Goal: Task Accomplishment & Management: Use online tool/utility

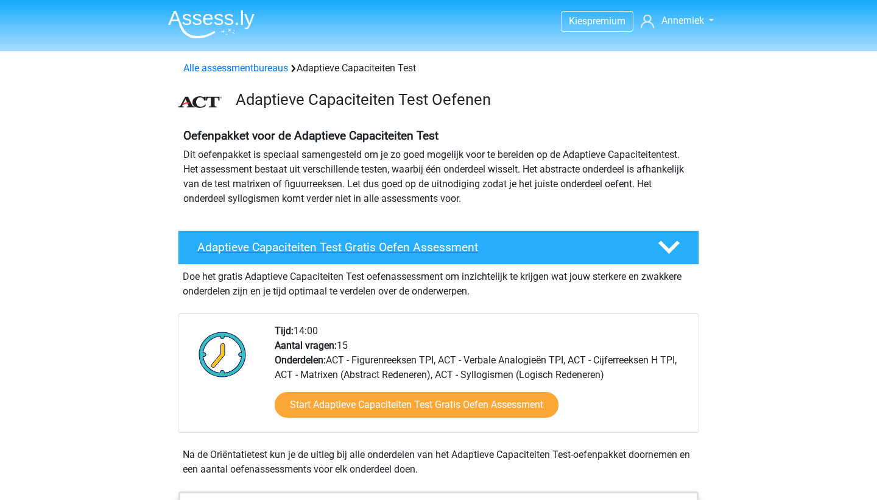
click at [317, 236] on div "Adaptieve Capaciteiten Test Gratis Oefen Assessment" at bounding box center [438, 247] width 521 height 34
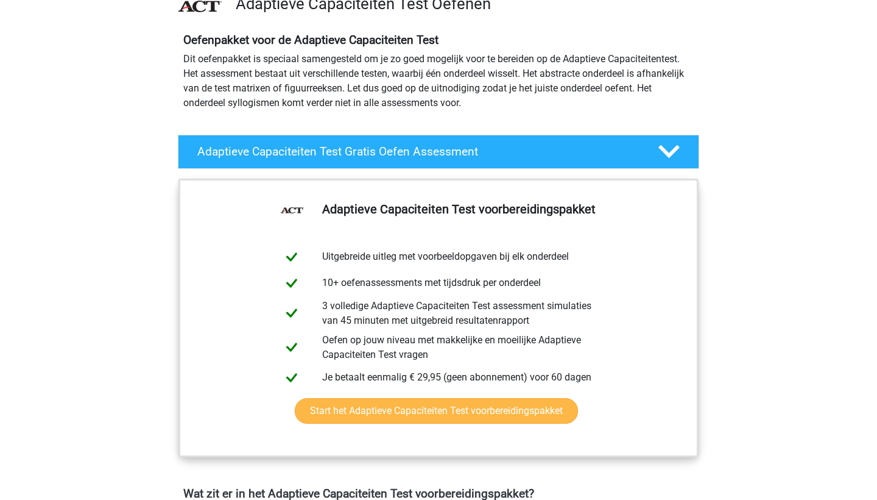
scroll to position [104, 0]
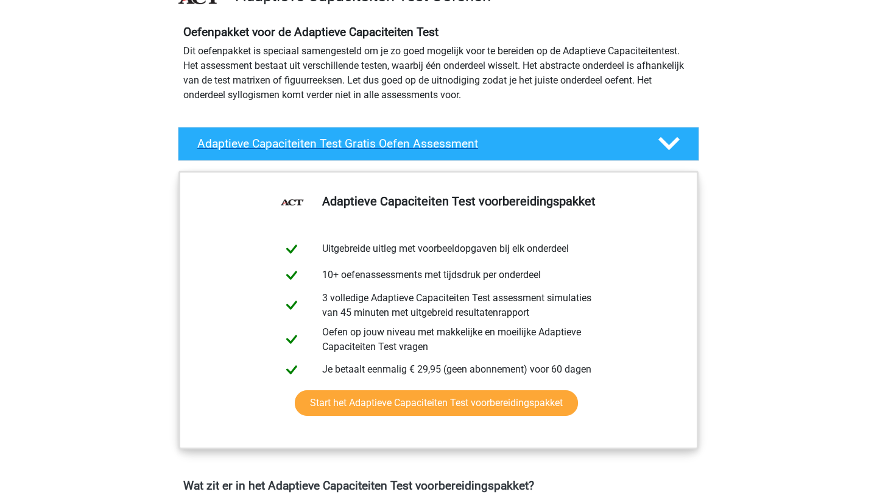
click at [377, 146] on h4 "Adaptieve Capaciteiten Test Gratis Oefen Assessment" at bounding box center [417, 143] width 441 height 14
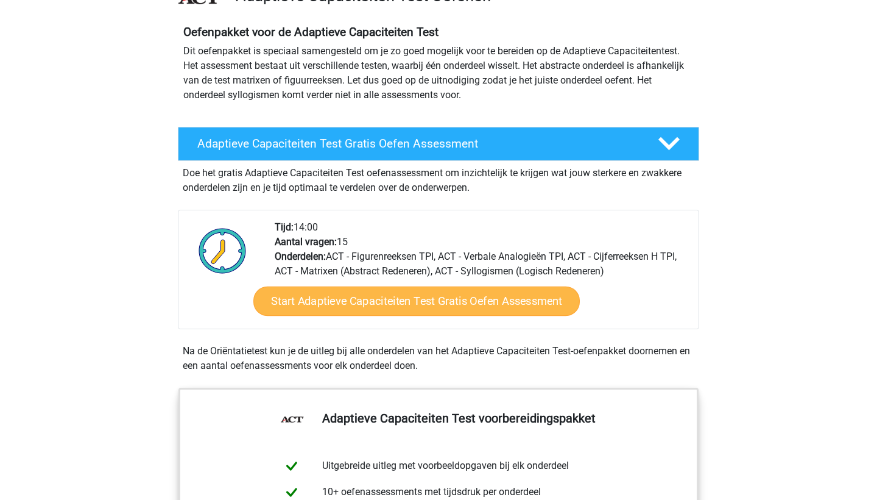
click at [371, 292] on link "Start Adaptieve Capaciteiten Test Gratis Oefen Assessment" at bounding box center [416, 300] width 327 height 29
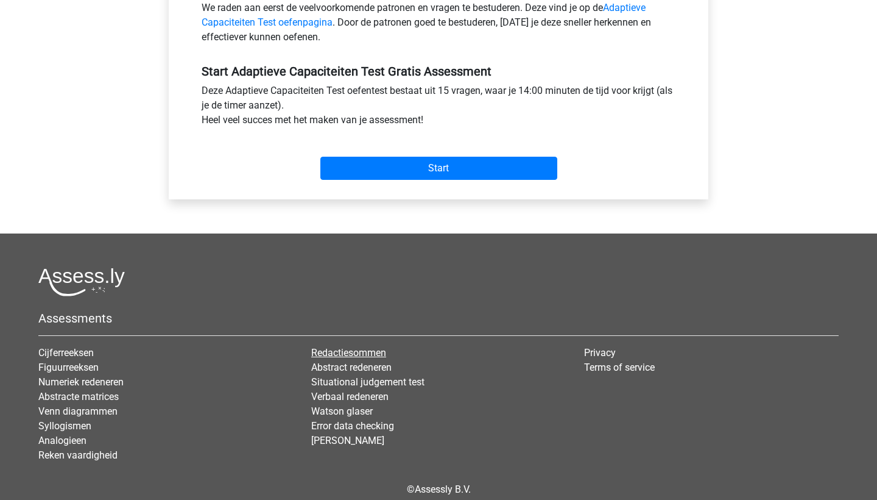
scroll to position [336, 0]
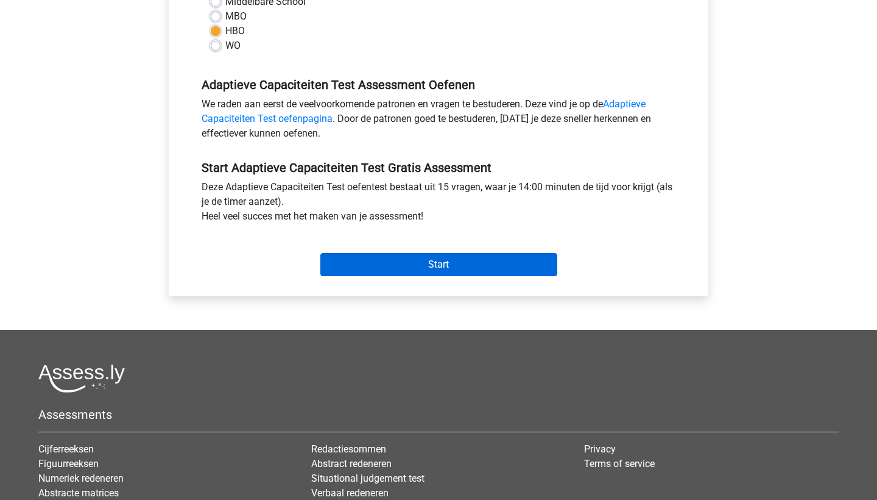
click at [423, 269] on input "Start" at bounding box center [438, 264] width 237 height 23
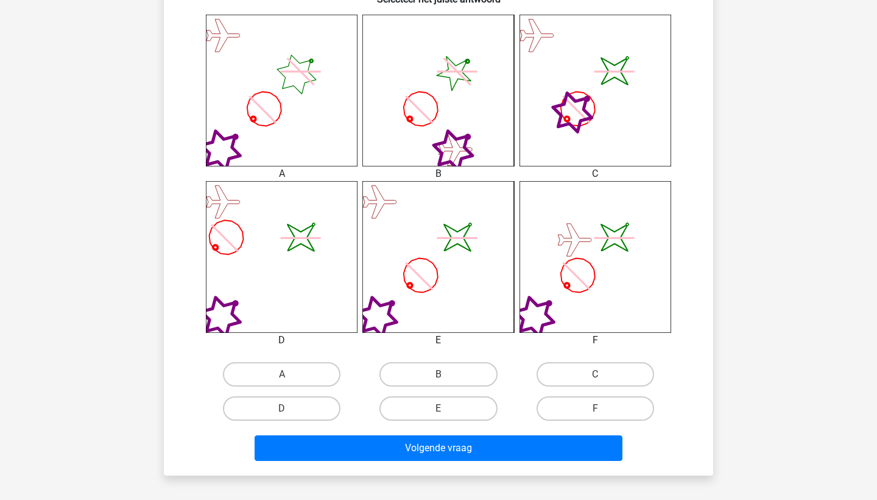
scroll to position [488, 0]
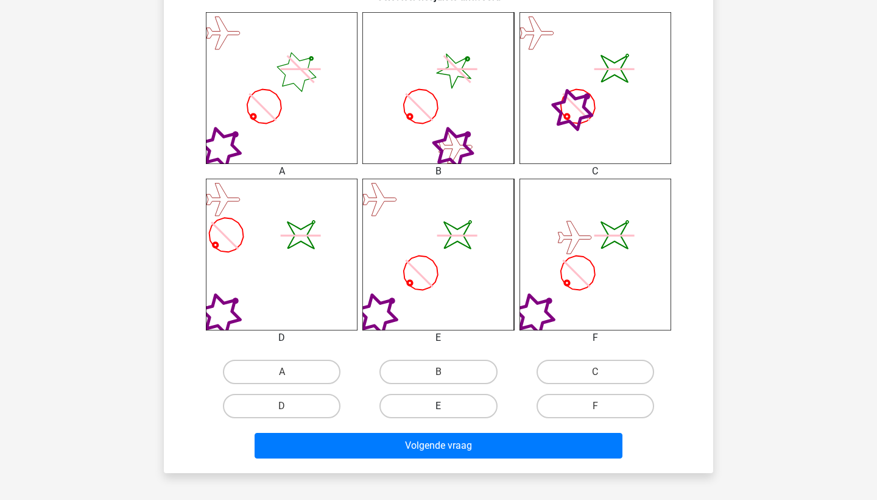
click at [439, 401] on label "E" at bounding box center [439, 406] width 118 height 24
click at [439, 406] on input "E" at bounding box center [443, 410] width 8 height 8
radio input "true"
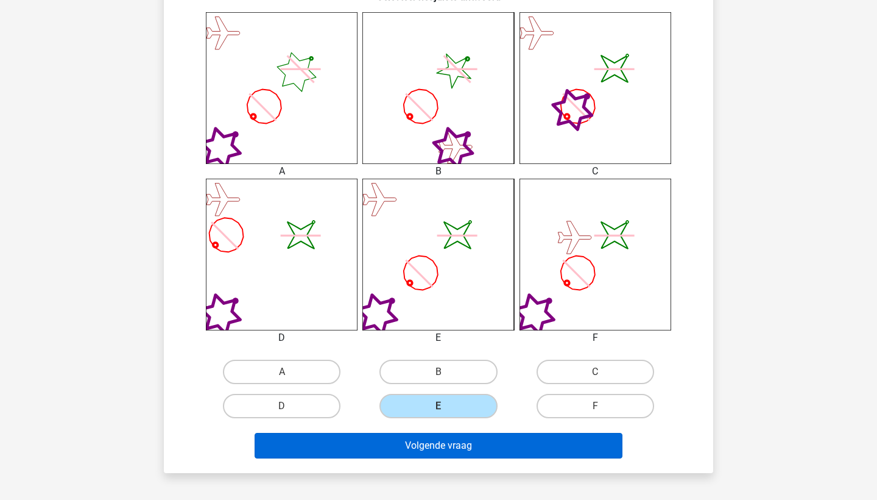
click at [460, 452] on button "Volgende vraag" at bounding box center [439, 446] width 369 height 26
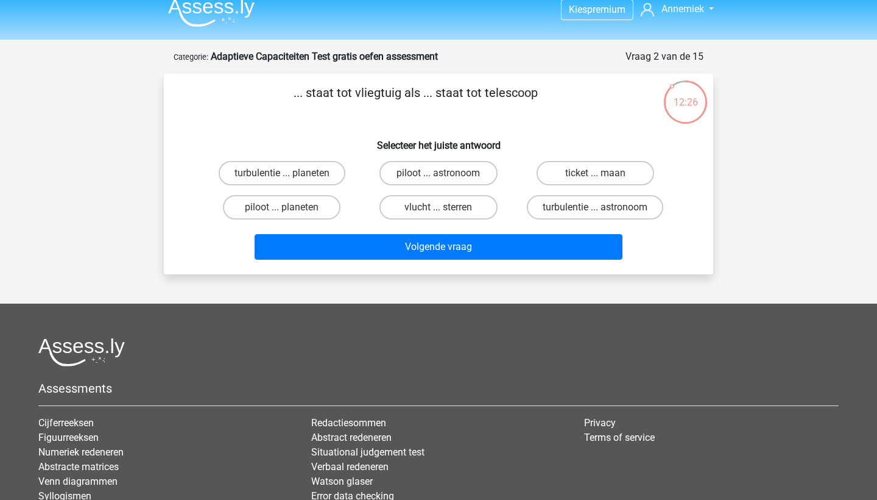
scroll to position [11, 0]
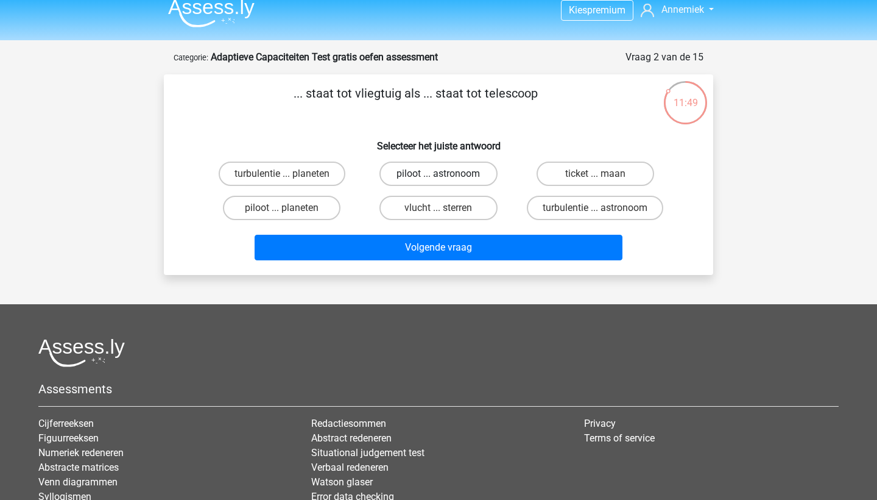
click at [475, 181] on label "piloot ... astronoom" at bounding box center [439, 173] width 118 height 24
click at [447, 181] on input "piloot ... astronoom" at bounding box center [443, 178] width 8 height 8
radio input "true"
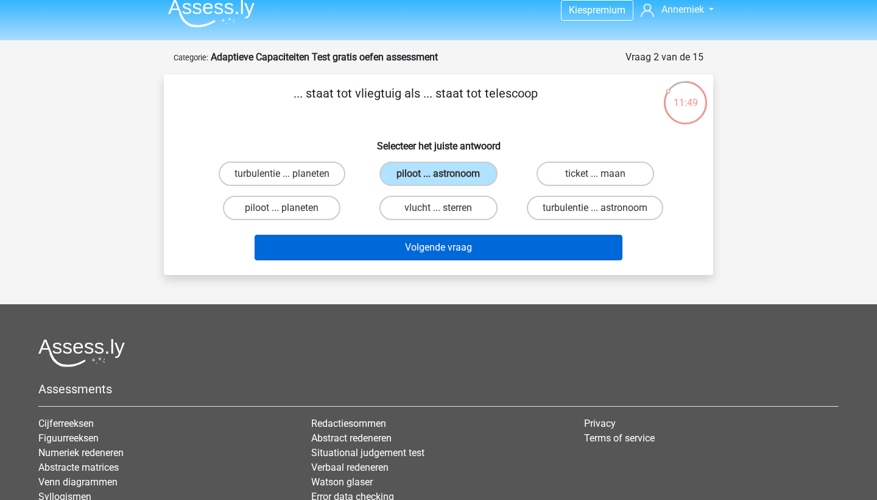
click at [468, 245] on button "Volgende vraag" at bounding box center [439, 248] width 369 height 26
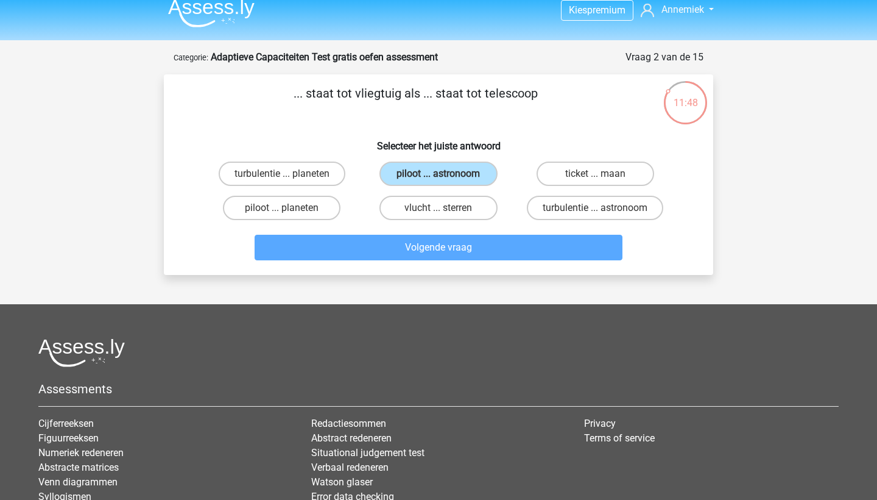
scroll to position [61, 0]
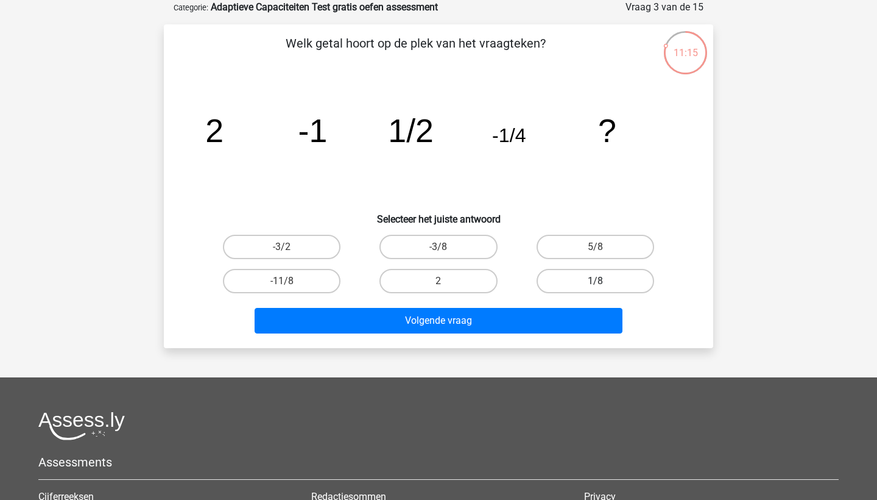
click at [554, 288] on label "1/8" at bounding box center [596, 281] width 118 height 24
click at [595, 288] on input "1/8" at bounding box center [599, 285] width 8 height 8
radio input "true"
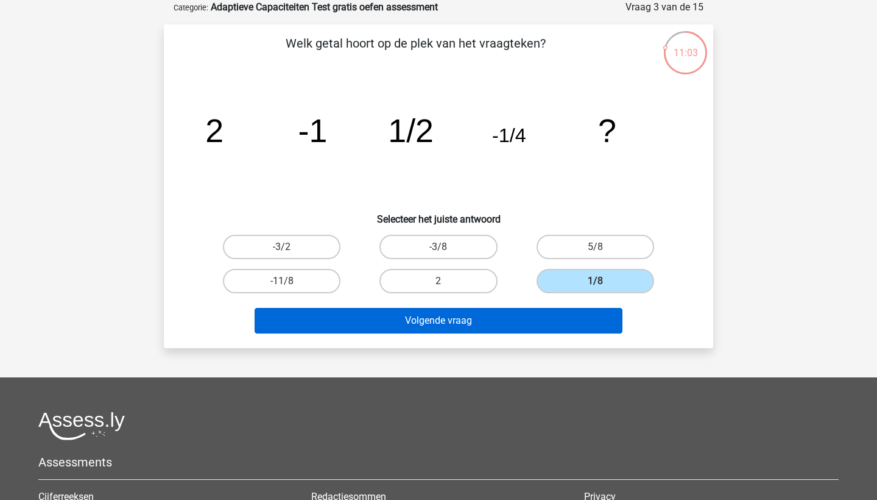
click at [482, 321] on button "Volgende vraag" at bounding box center [439, 321] width 369 height 26
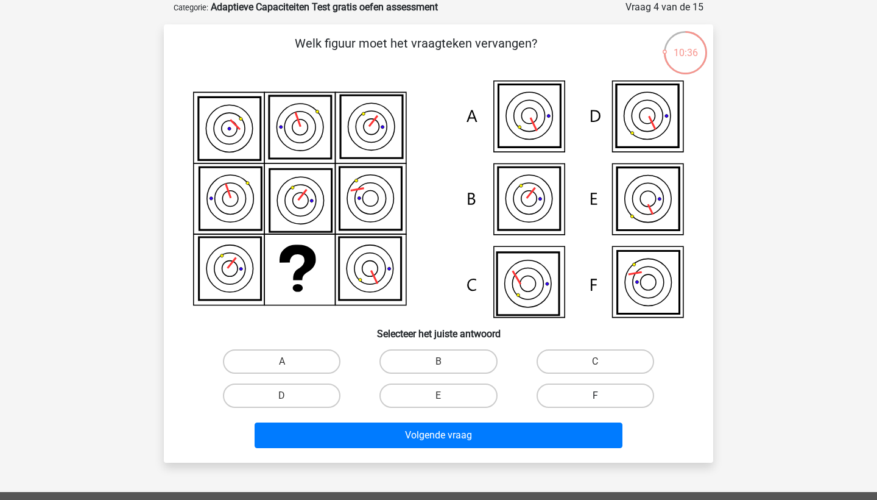
click at [609, 394] on label "F" at bounding box center [596, 395] width 118 height 24
click at [603, 395] on input "F" at bounding box center [599, 399] width 8 height 8
radio input "true"
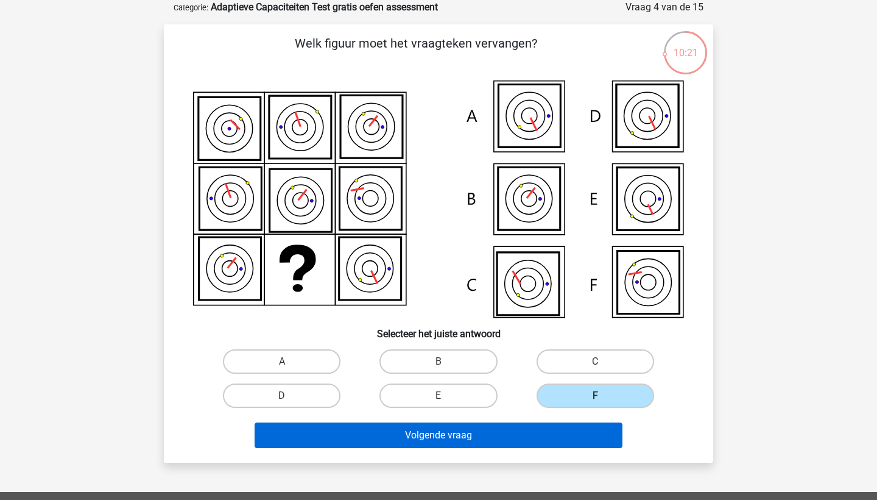
click at [546, 430] on button "Volgende vraag" at bounding box center [439, 435] width 369 height 26
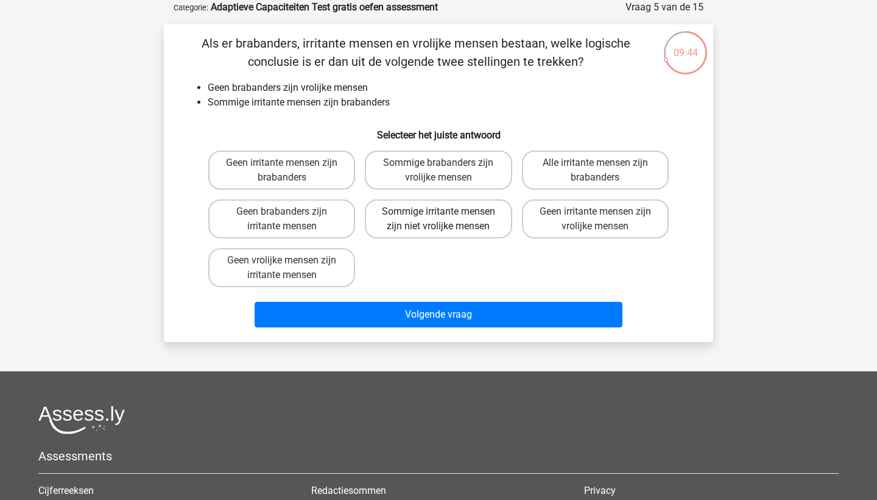
click at [487, 223] on label "Sommige irritante mensen zijn niet vrolijke mensen" at bounding box center [438, 218] width 147 height 39
click at [447, 219] on input "Sommige irritante mensen zijn niet vrolijke mensen" at bounding box center [443, 215] width 8 height 8
radio input "true"
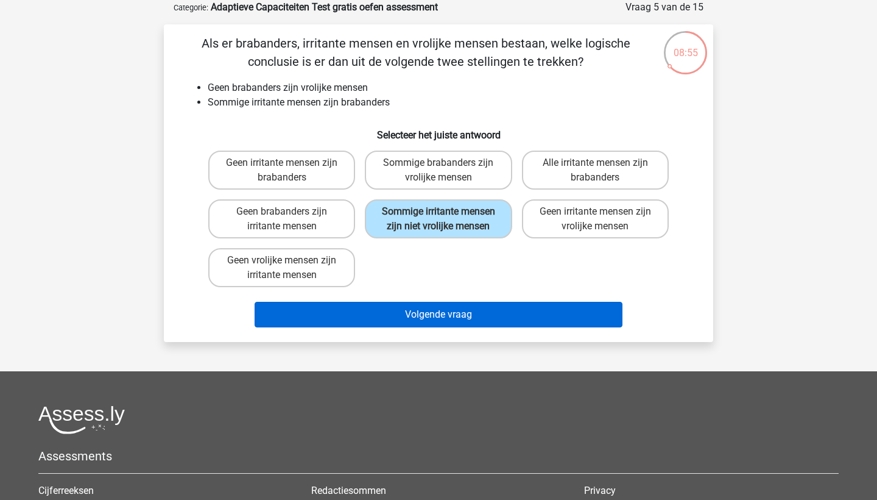
click at [398, 327] on button "Volgende vraag" at bounding box center [439, 315] width 369 height 26
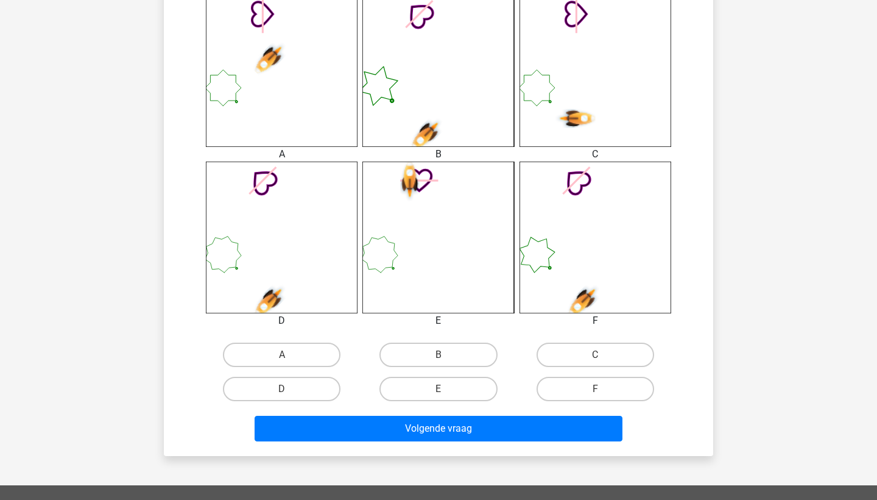
scroll to position [506, 0]
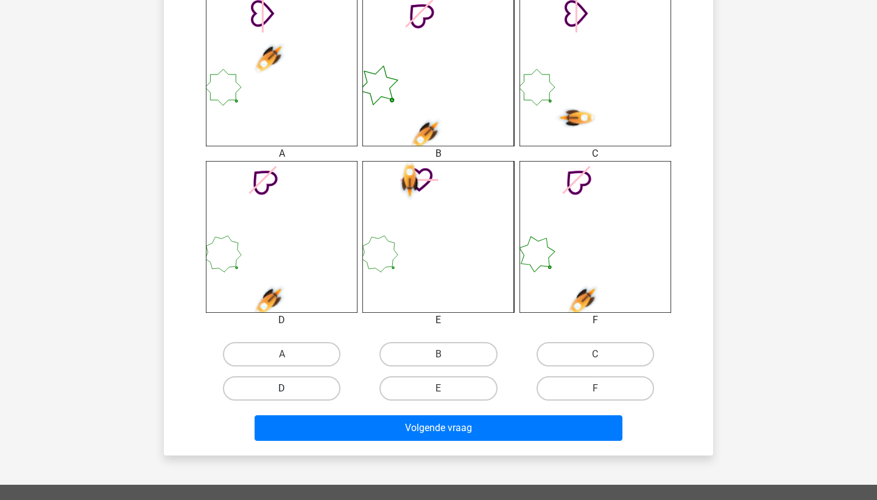
click at [313, 377] on label "D" at bounding box center [282, 388] width 118 height 24
click at [290, 388] on input "D" at bounding box center [286, 392] width 8 height 8
radio input "true"
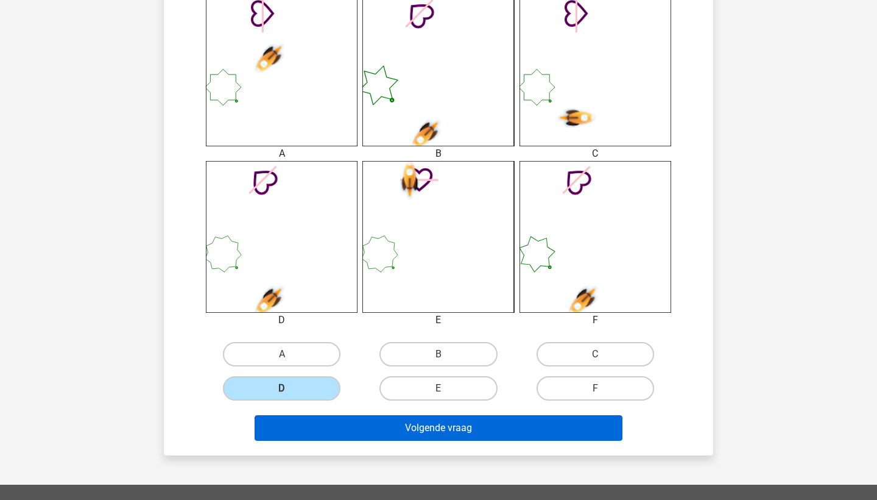
click at [438, 431] on button "Volgende vraag" at bounding box center [439, 428] width 369 height 26
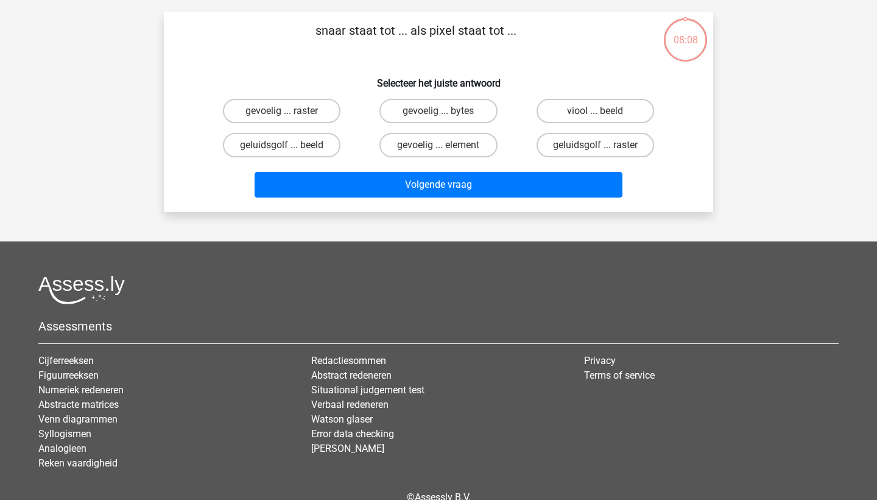
scroll to position [61, 0]
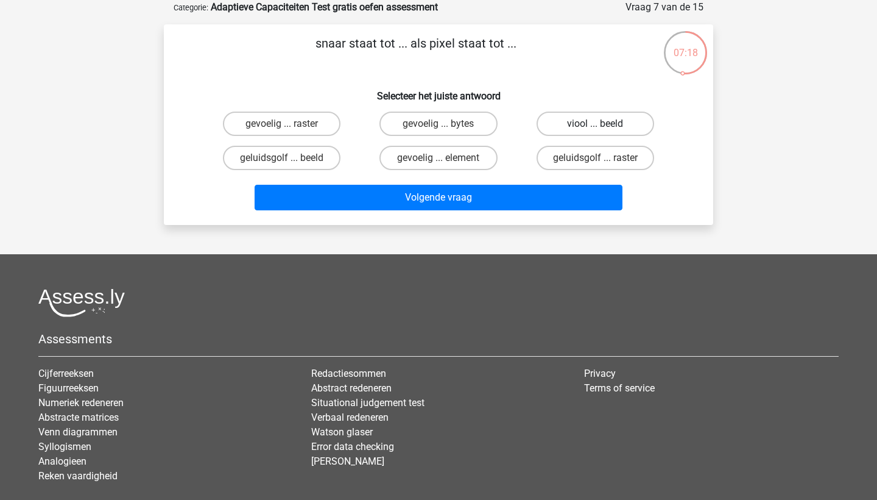
click at [554, 125] on label "viool ... beeld" at bounding box center [596, 123] width 118 height 24
click at [595, 125] on input "viool ... beeld" at bounding box center [599, 128] width 8 height 8
radio input "true"
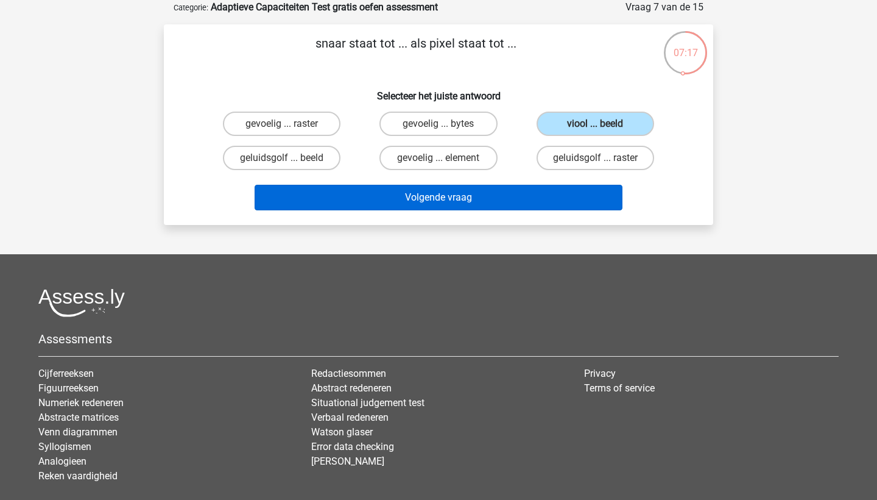
click at [509, 206] on button "Volgende vraag" at bounding box center [439, 198] width 369 height 26
